Goal: Task Accomplishment & Management: Use online tool/utility

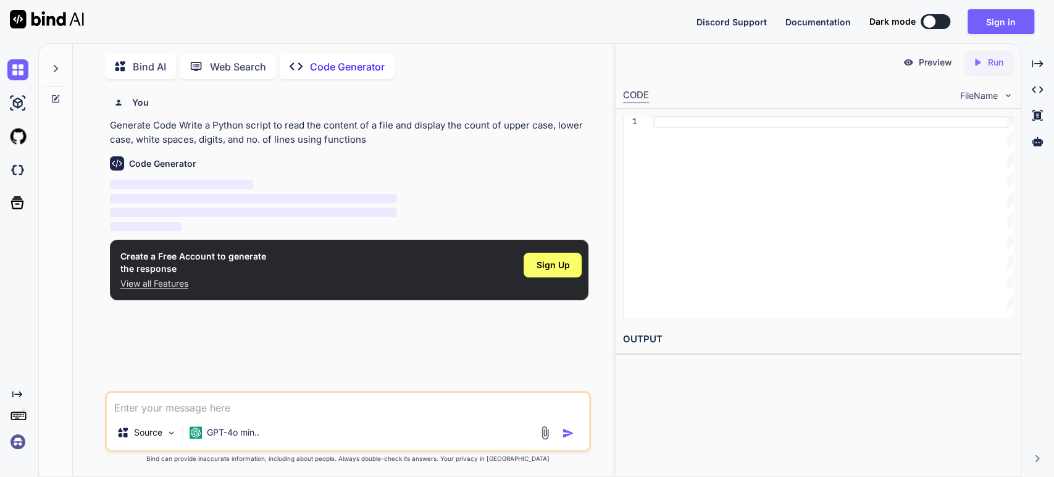
scroll to position [4, 0]
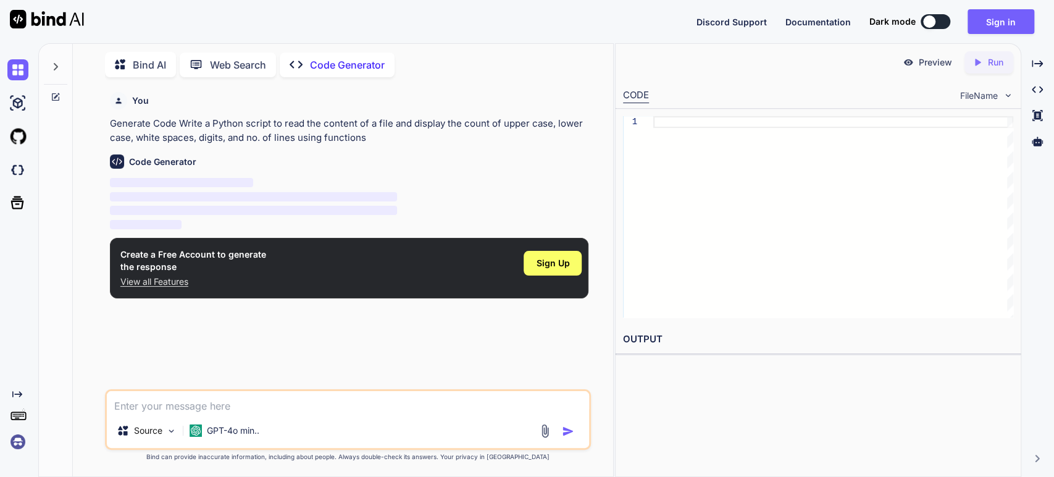
type textarea "x"
click at [537, 262] on span "Sign Up" at bounding box center [552, 263] width 33 height 12
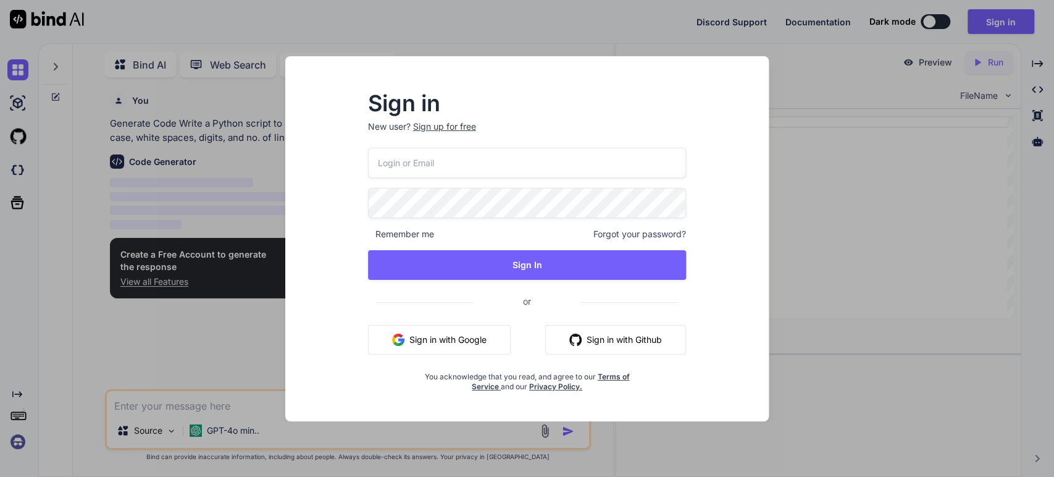
click at [477, 344] on button "Sign in with Google" at bounding box center [439, 340] width 143 height 30
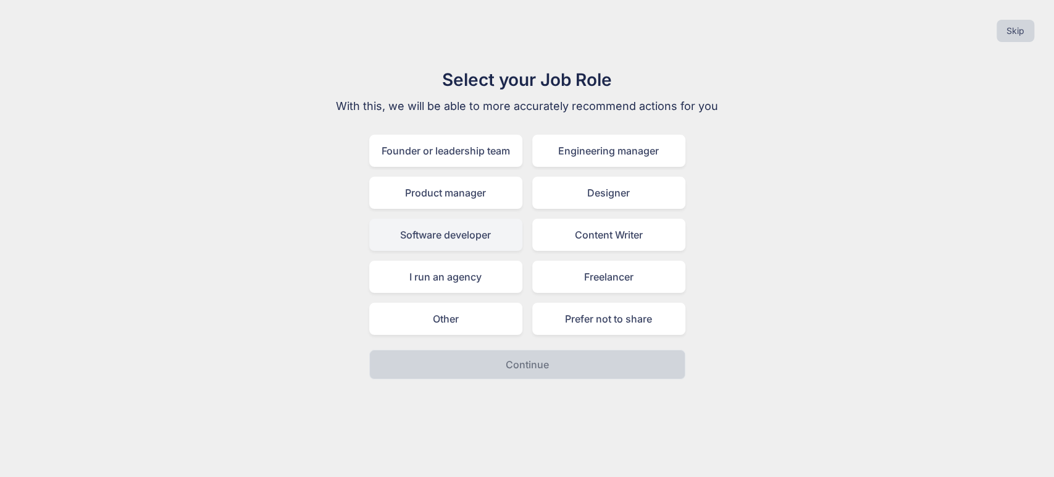
click at [465, 248] on div "Software developer" at bounding box center [445, 234] width 153 height 32
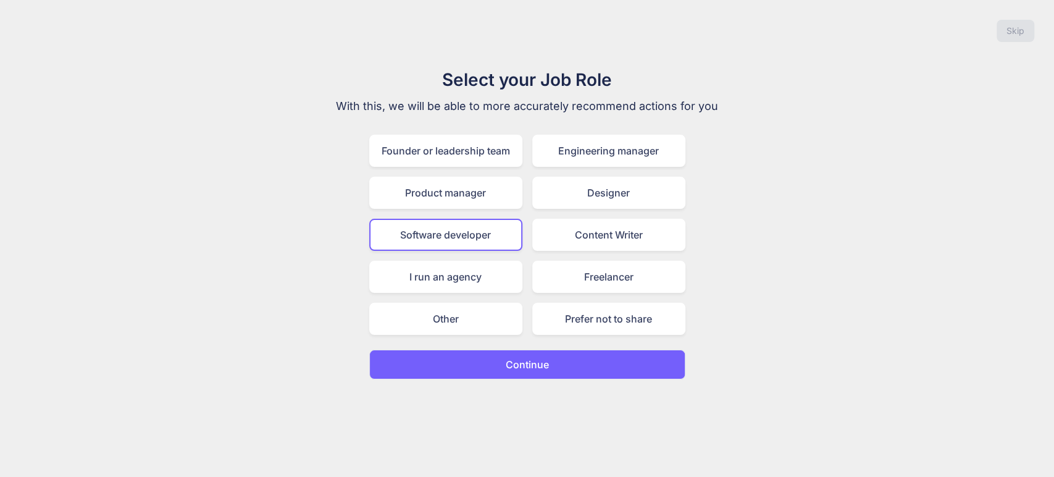
click at [496, 364] on button "Continue" at bounding box center [527, 364] width 316 height 30
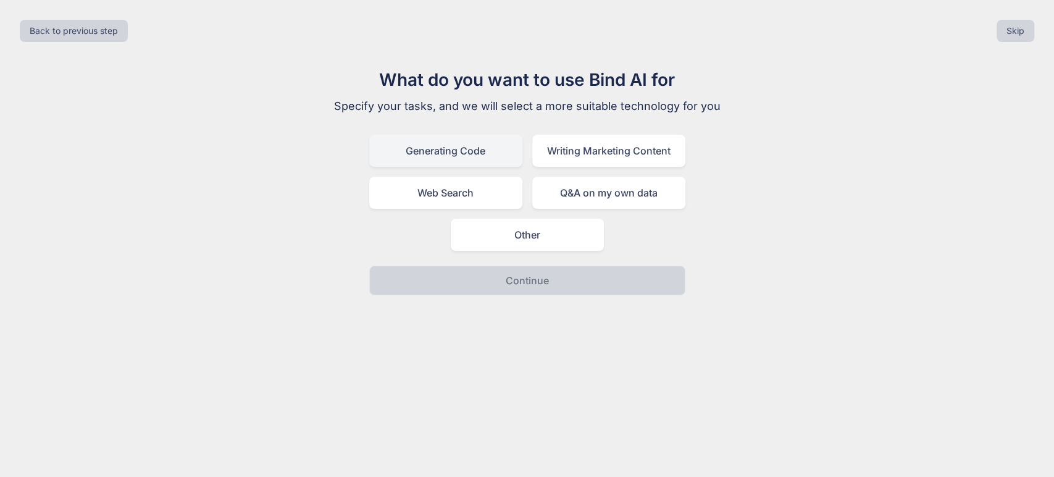
click at [484, 162] on div "Generating Code" at bounding box center [445, 151] width 153 height 32
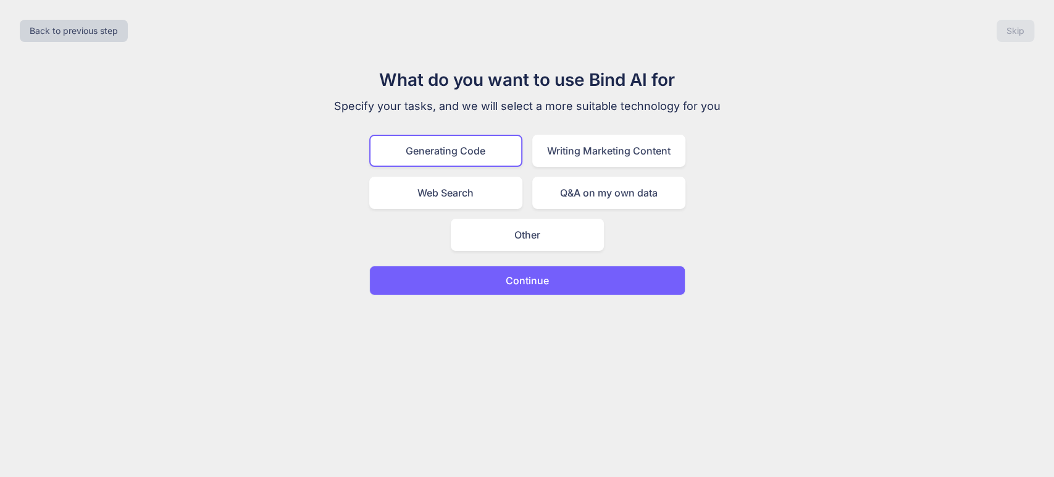
click at [522, 278] on p "Continue" at bounding box center [527, 280] width 43 height 15
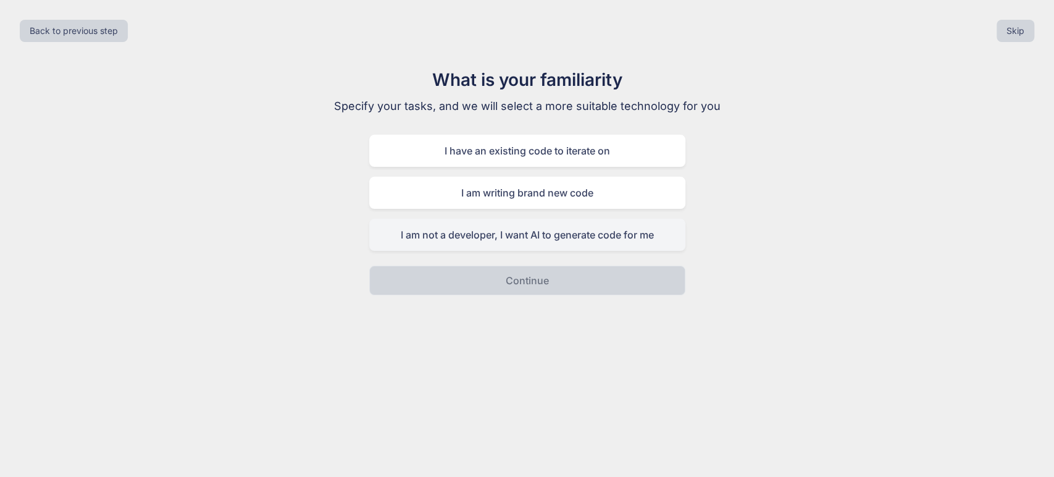
click at [486, 224] on div "I am not a developer, I want AI to generate code for me" at bounding box center [527, 234] width 316 height 32
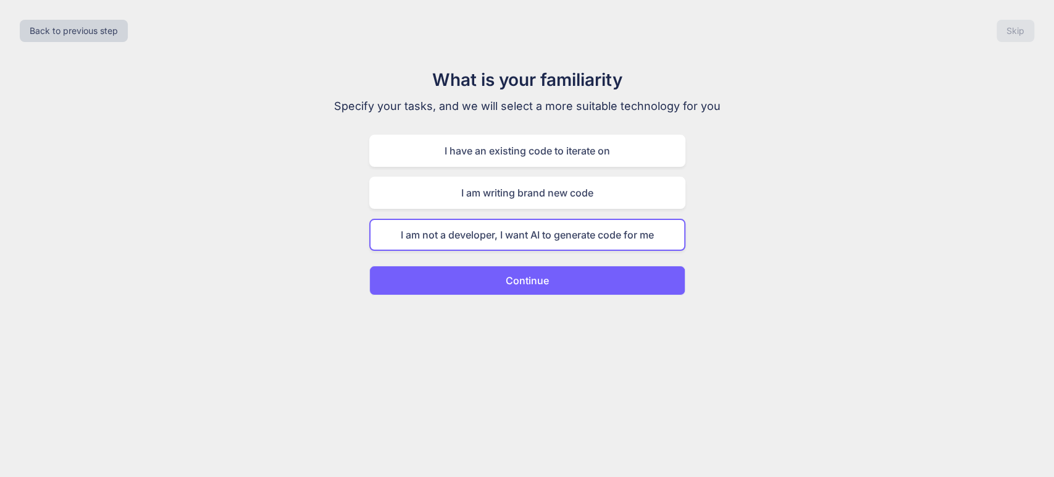
click at [518, 285] on p "Continue" at bounding box center [527, 280] width 43 height 15
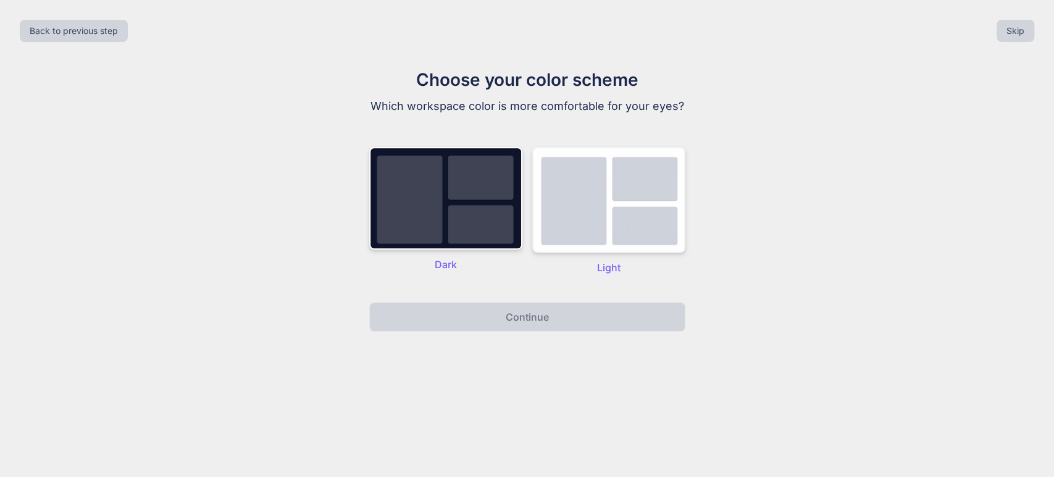
click at [578, 222] on img at bounding box center [608, 200] width 153 height 106
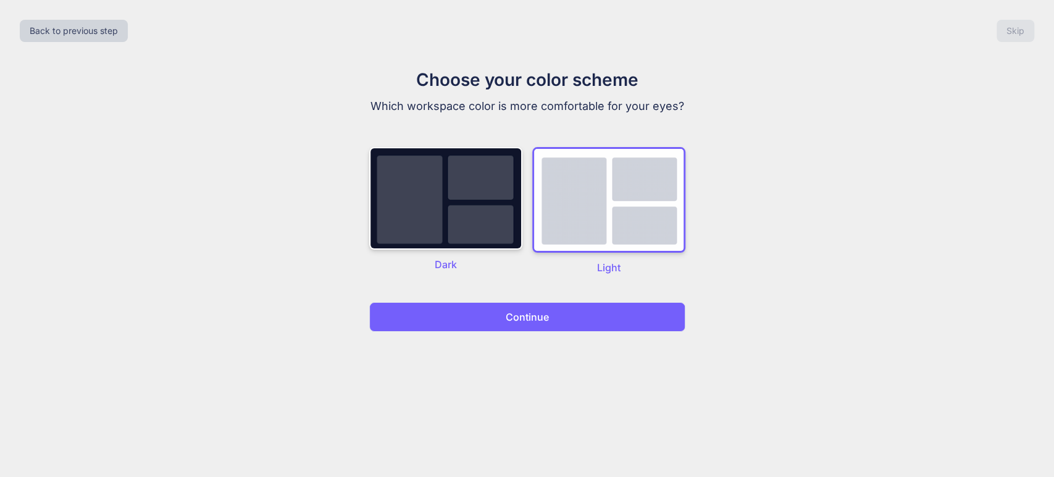
click at [560, 310] on button "Continue" at bounding box center [527, 317] width 316 height 30
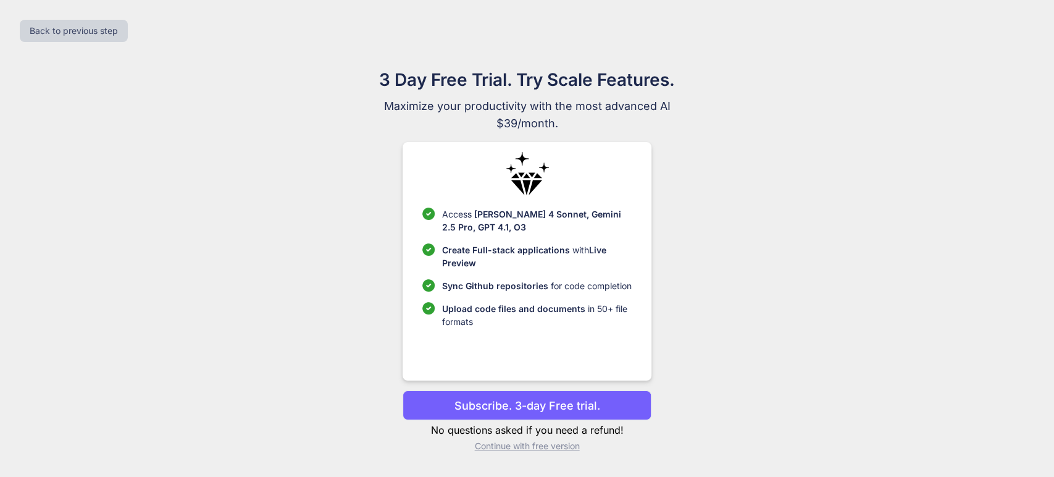
click at [557, 446] on p "Continue with free version" at bounding box center [526, 445] width 249 height 12
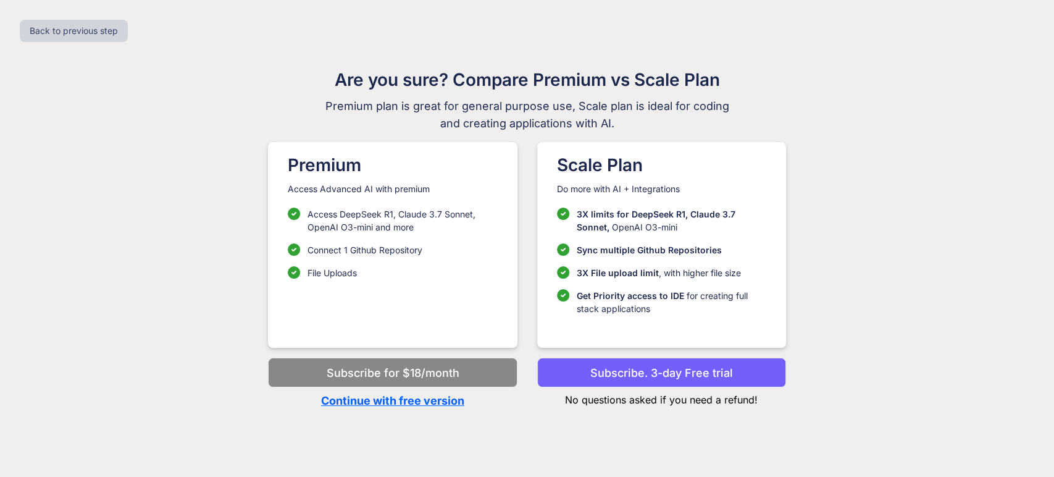
click at [438, 399] on p "Continue with free version" at bounding box center [392, 400] width 249 height 17
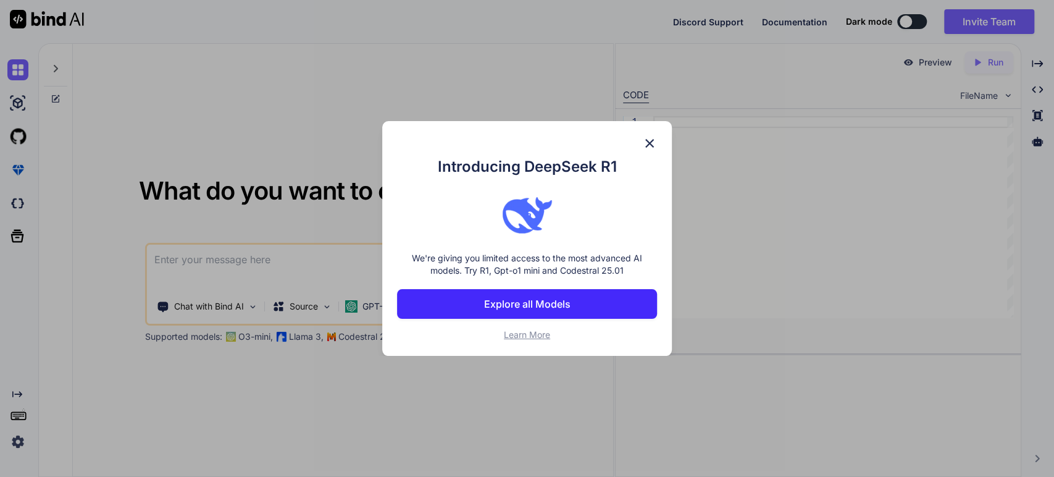
click at [649, 142] on img at bounding box center [649, 143] width 15 height 15
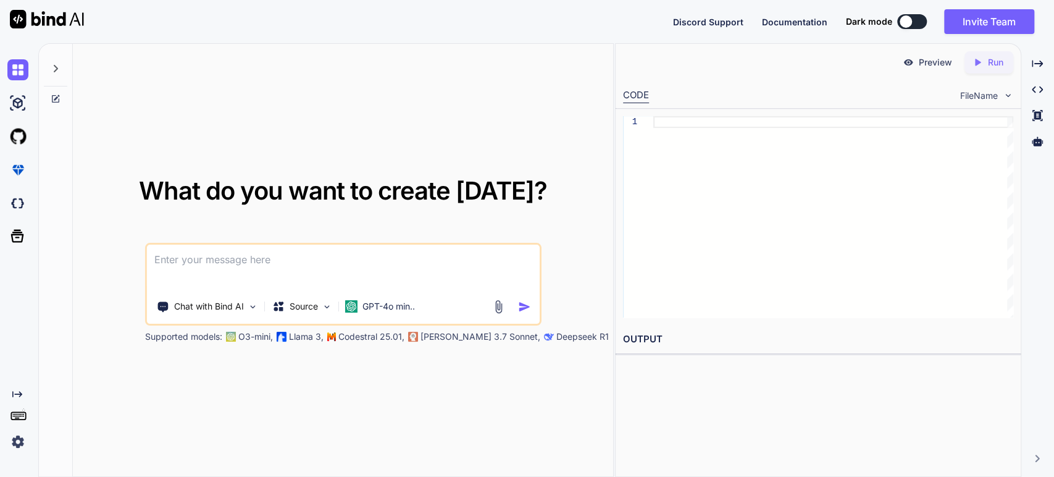
click at [338, 249] on textarea at bounding box center [343, 267] width 393 height 46
paste textarea "read the content of a file and display the count of upper case, lower case, whi…"
type textarea "read the content of a file and display the count of upper case, lower case, whi…"
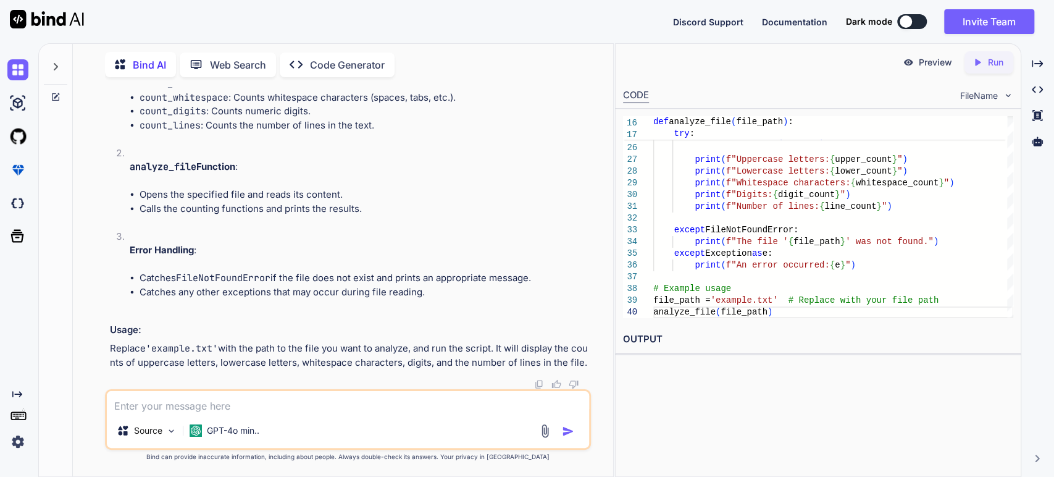
scroll to position [675, 0]
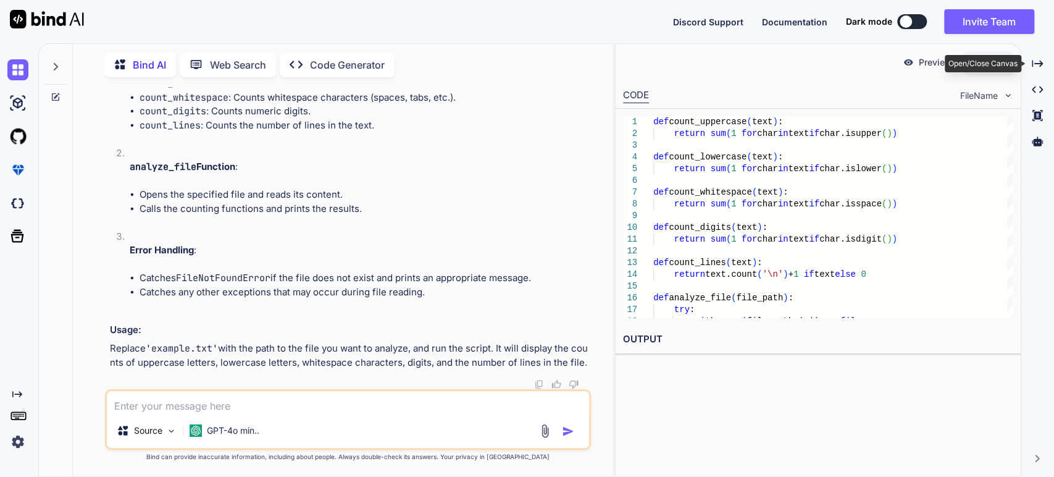
click at [986, 59] on div "Open/Close Canvas" at bounding box center [982, 63] width 77 height 17
click at [983, 67] on icon "Created with Pixso." at bounding box center [980, 62] width 16 height 11
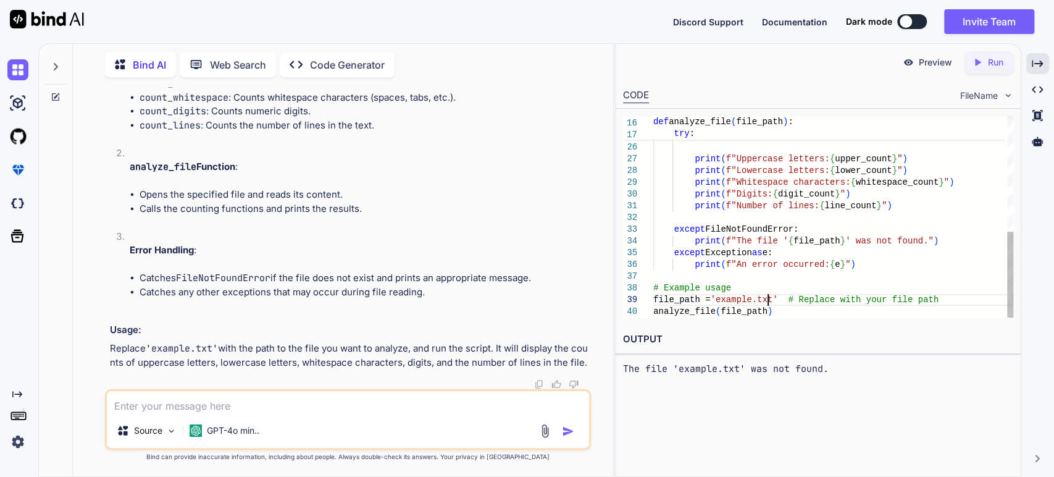
scroll to position [0, 0]
click at [768, 296] on div "whitespace_count = count_whitespace ( content ) digit_count = count_digits ( co…" at bounding box center [833, 82] width 360 height 469
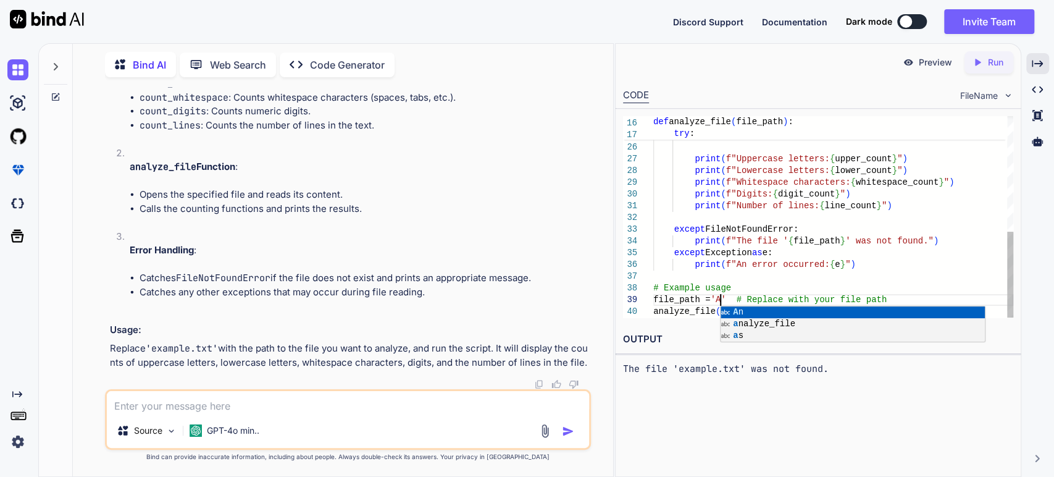
scroll to position [94, 0]
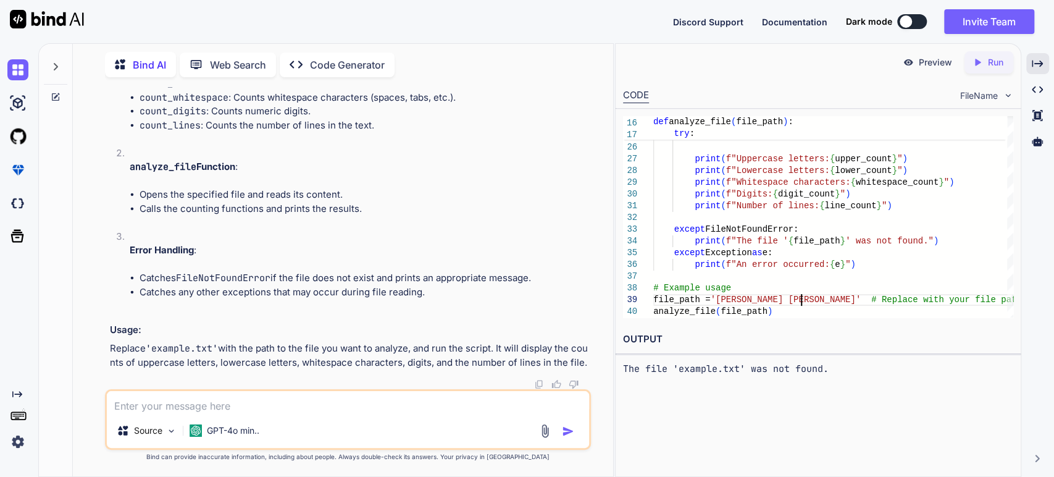
type textarea "print(f"Number of lines: {line_count}") except FileNotFoundError: print(f"The f…"
click at [984, 65] on icon "Created with Pixso." at bounding box center [980, 62] width 16 height 11
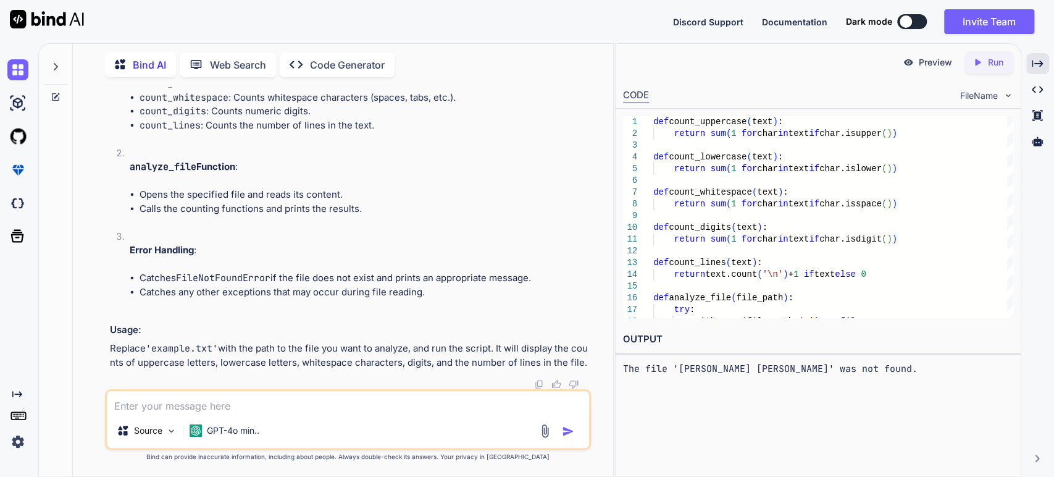
click at [972, 91] on span "FileName" at bounding box center [979, 95] width 38 height 12
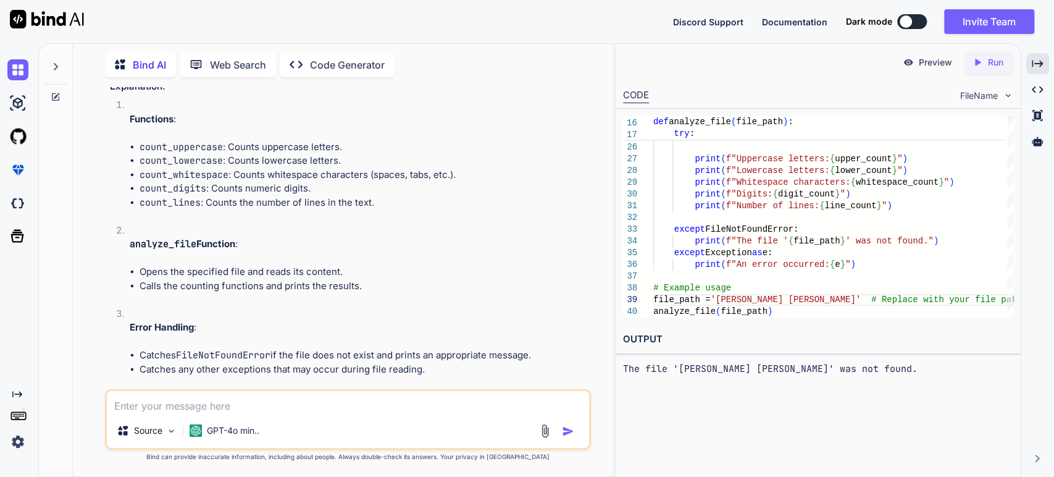
scroll to position [435, 0]
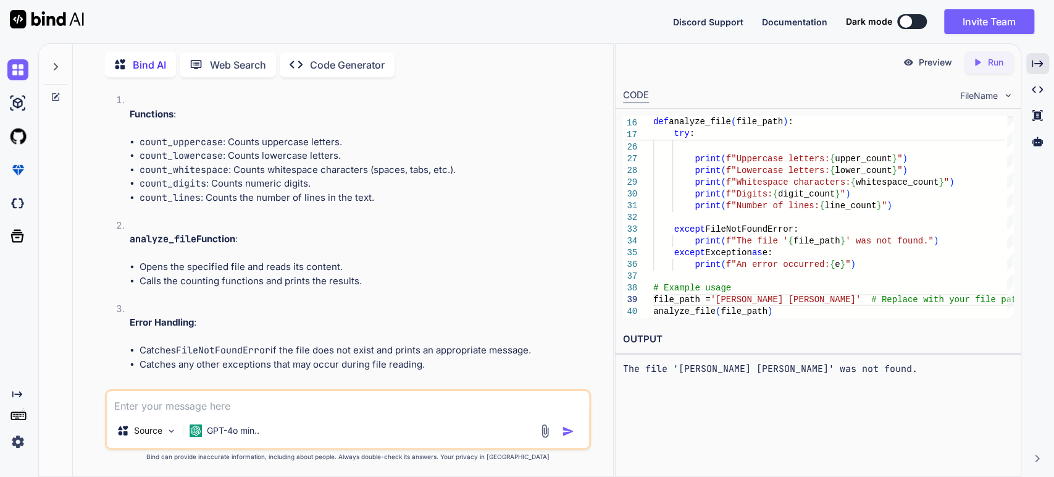
click at [983, 98] on span "FileName" at bounding box center [979, 95] width 38 height 12
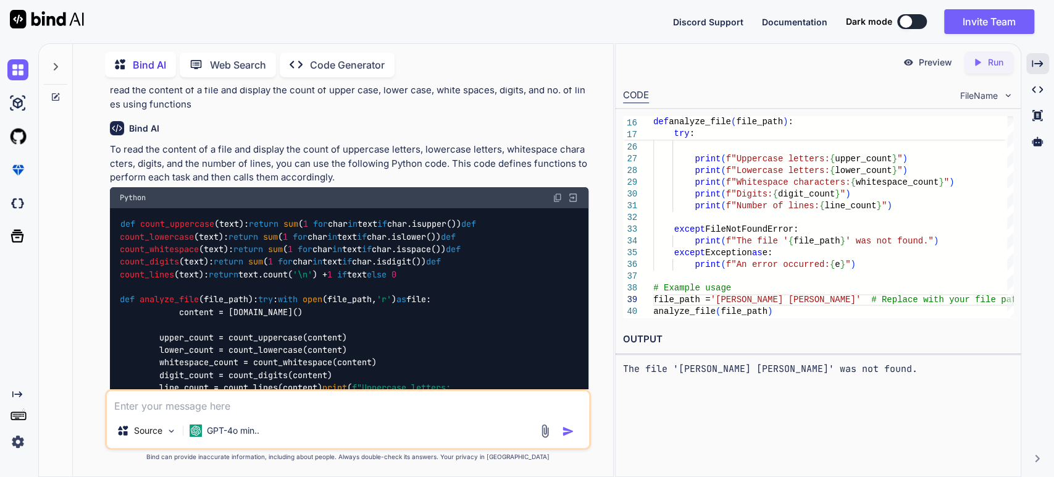
scroll to position [37, 0]
